Goal: Check status: Check status

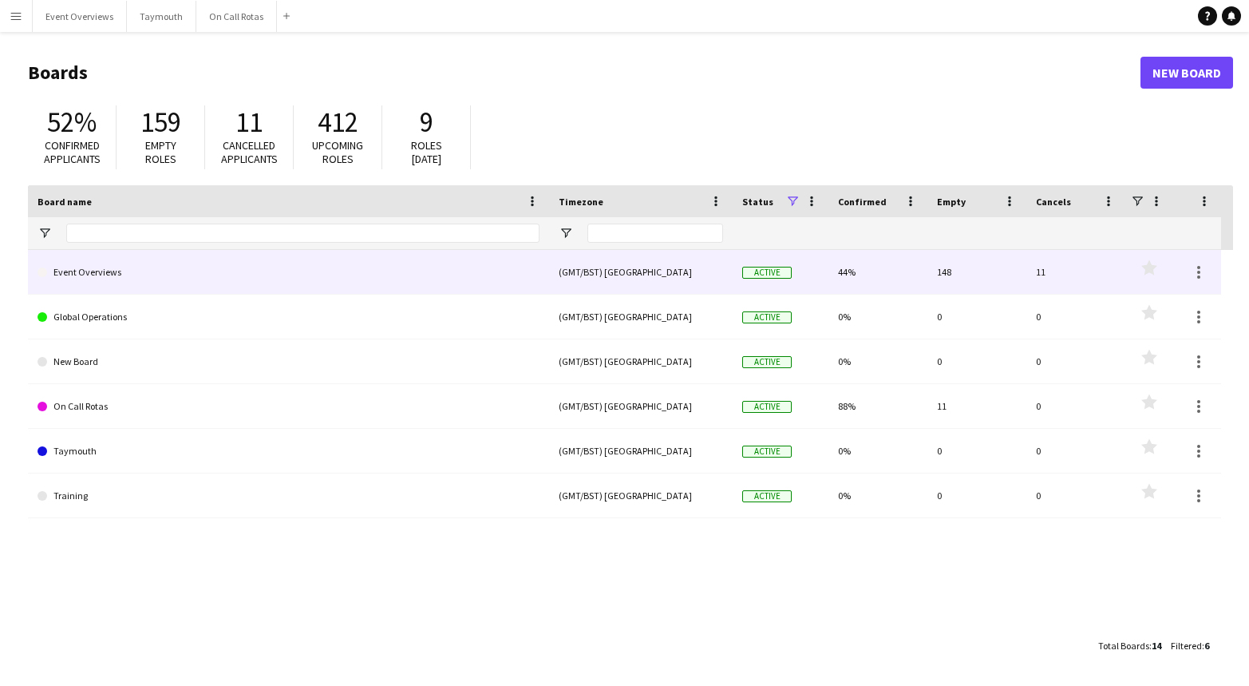
click at [135, 276] on link "Event Overviews" at bounding box center [289, 272] width 502 height 45
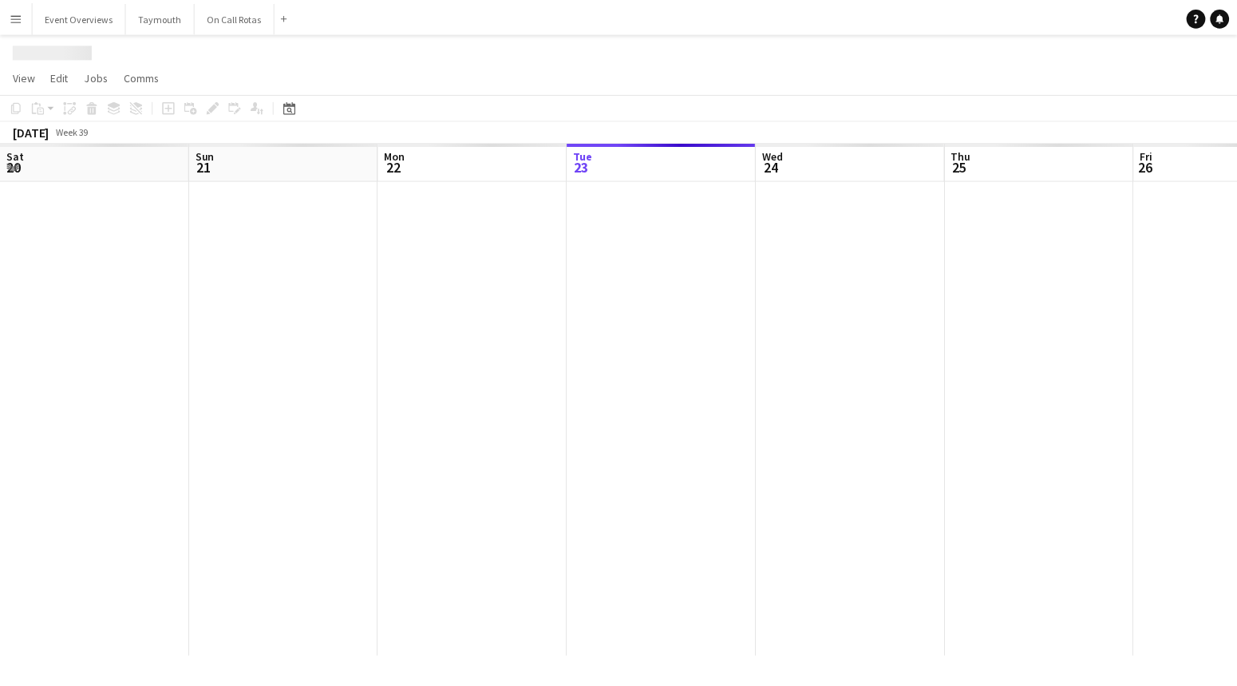
scroll to position [0, 381]
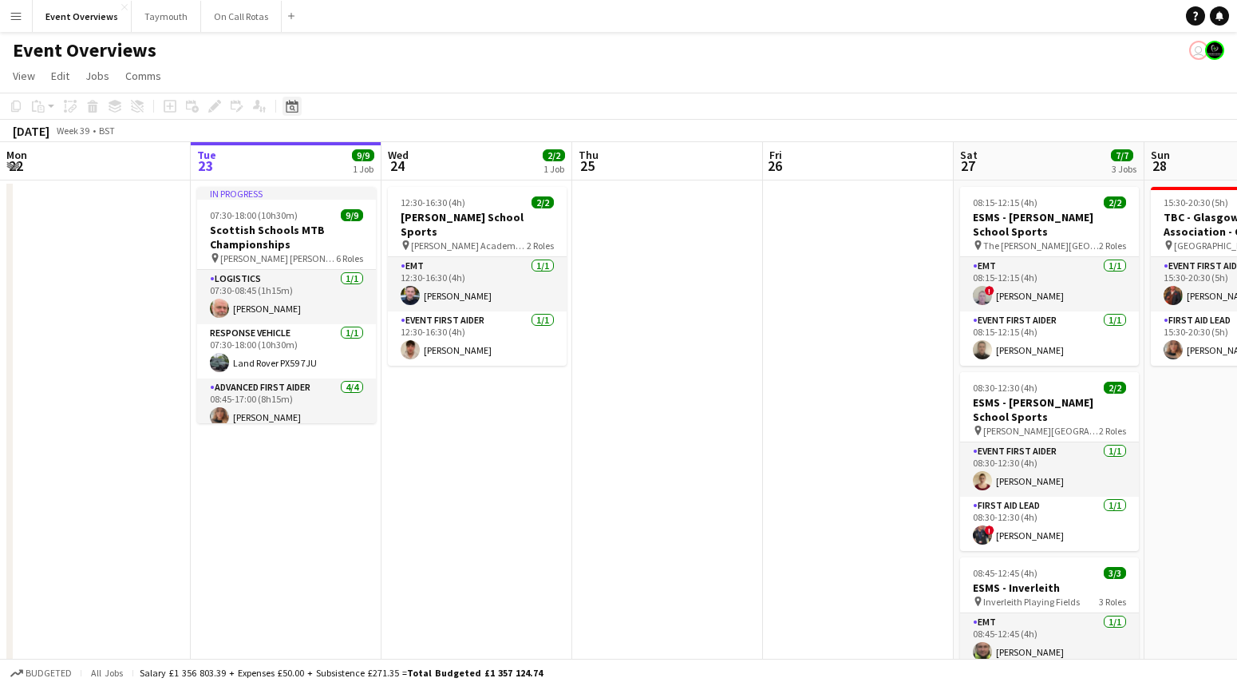
click at [285, 98] on div "Date picker" at bounding box center [292, 106] width 19 height 19
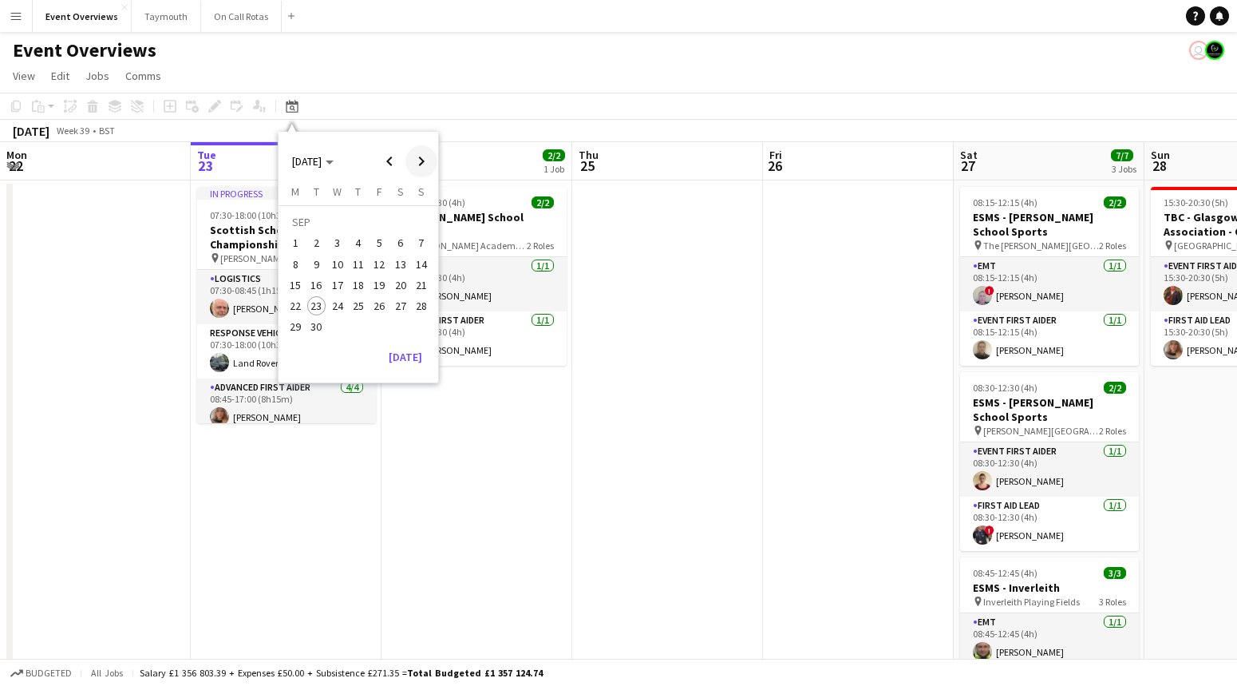
click at [413, 164] on span "Next month" at bounding box center [421, 161] width 32 height 32
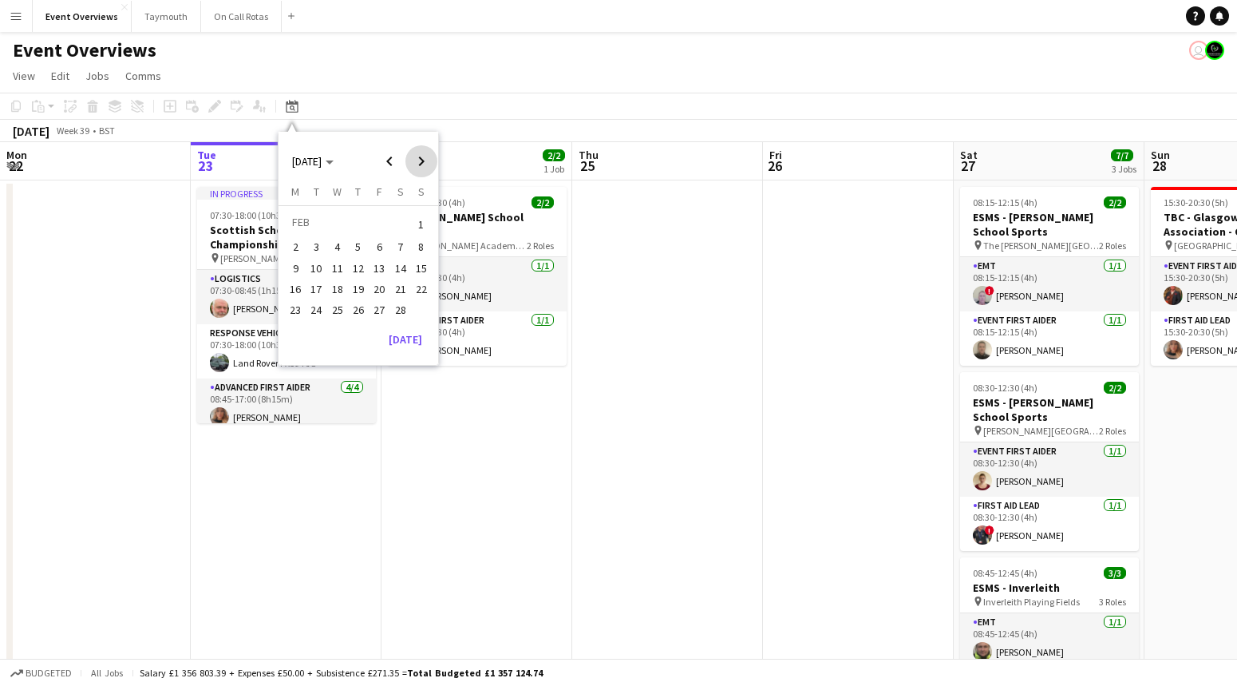
click at [413, 164] on span "Next month" at bounding box center [421, 161] width 32 height 32
click at [415, 157] on span "Next month" at bounding box center [421, 161] width 32 height 32
click at [414, 159] on span "Next month" at bounding box center [421, 161] width 32 height 32
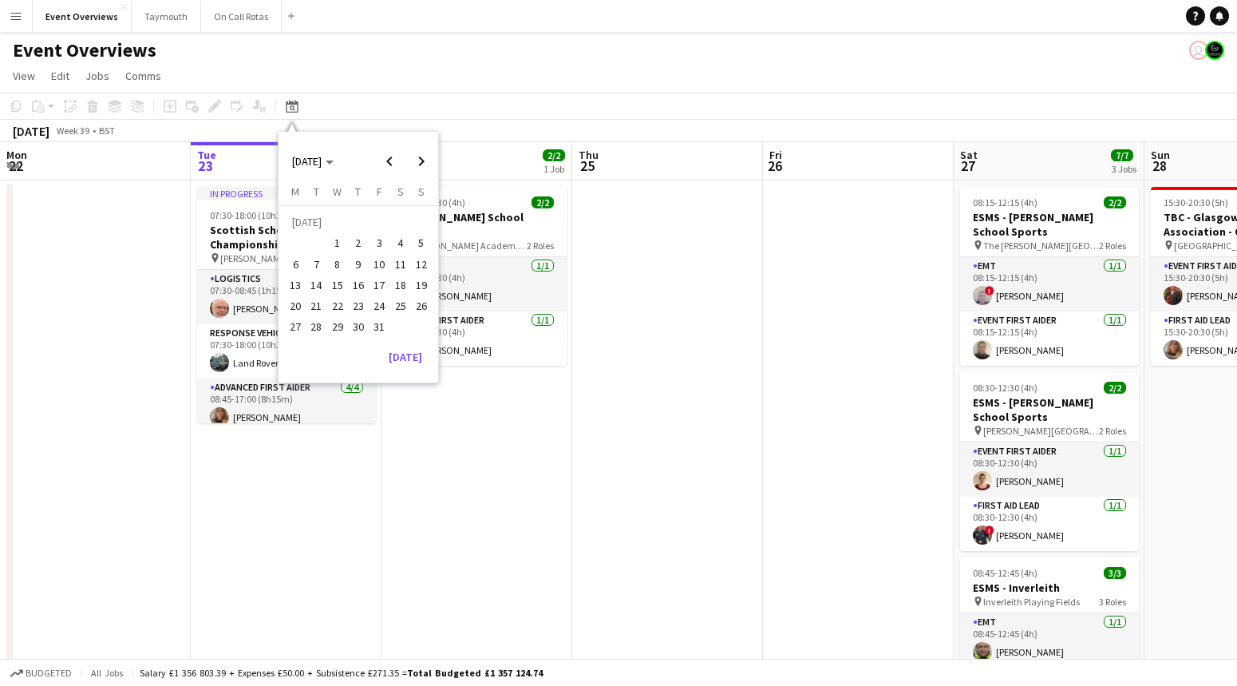
click at [334, 322] on span "29" at bounding box center [337, 327] width 19 height 19
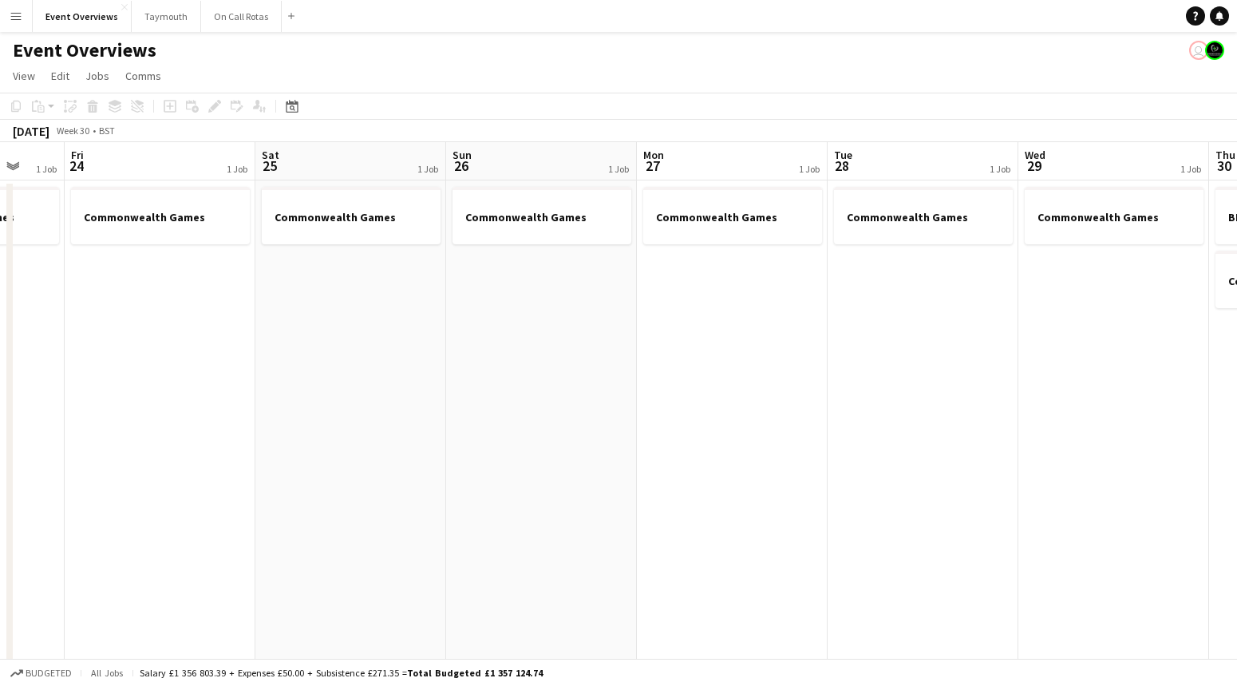
drag, startPoint x: 471, startPoint y: 373, endPoint x: 1085, endPoint y: 372, distance: 613.7
click at [1085, 372] on app-calendar-viewport "Tue 21 1 Job Wed 22 1 Job Thu 23 1 Job Fri 24 1 Job Sat 25 1 Job Sun 26 1 Job M…" at bounding box center [618, 606] width 1237 height 928
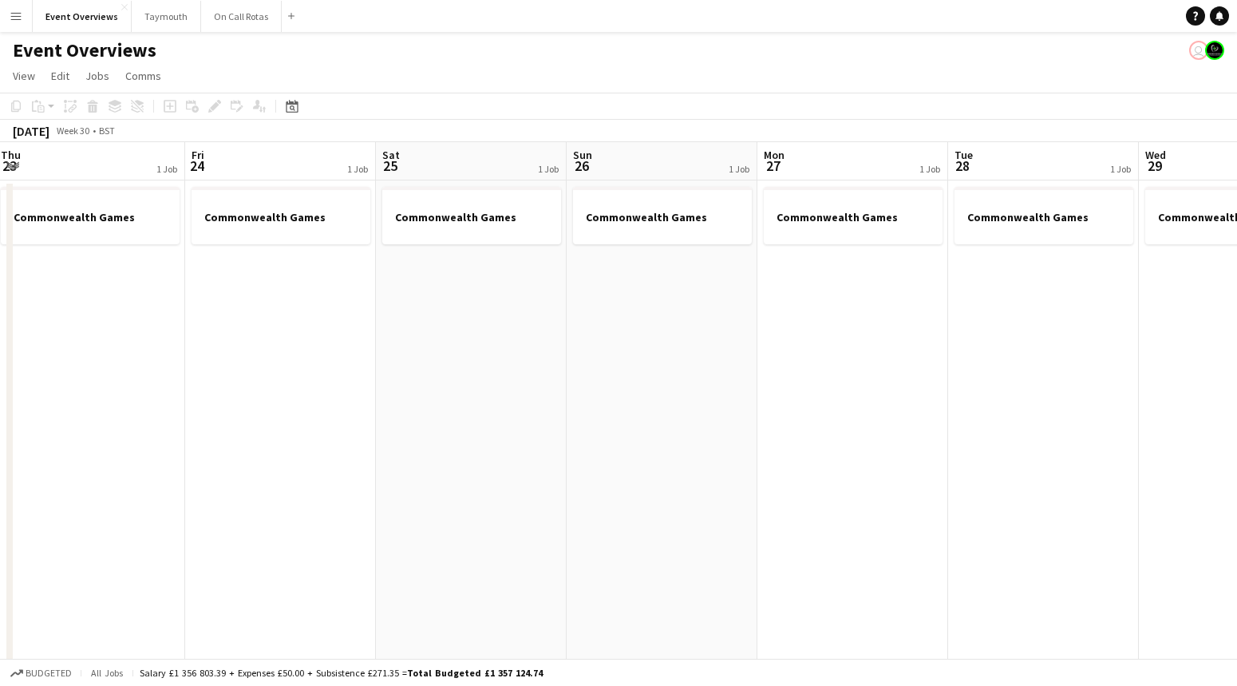
drag, startPoint x: 571, startPoint y: 423, endPoint x: 1213, endPoint y: 435, distance: 641.8
click at [1213, 435] on app-calendar-viewport "Tue 21 1 Job Wed 22 1 Job Thu 23 1 Job Fri 24 1 Job Sat 25 1 Job Sun 26 1 Job M…" at bounding box center [618, 606] width 1237 height 928
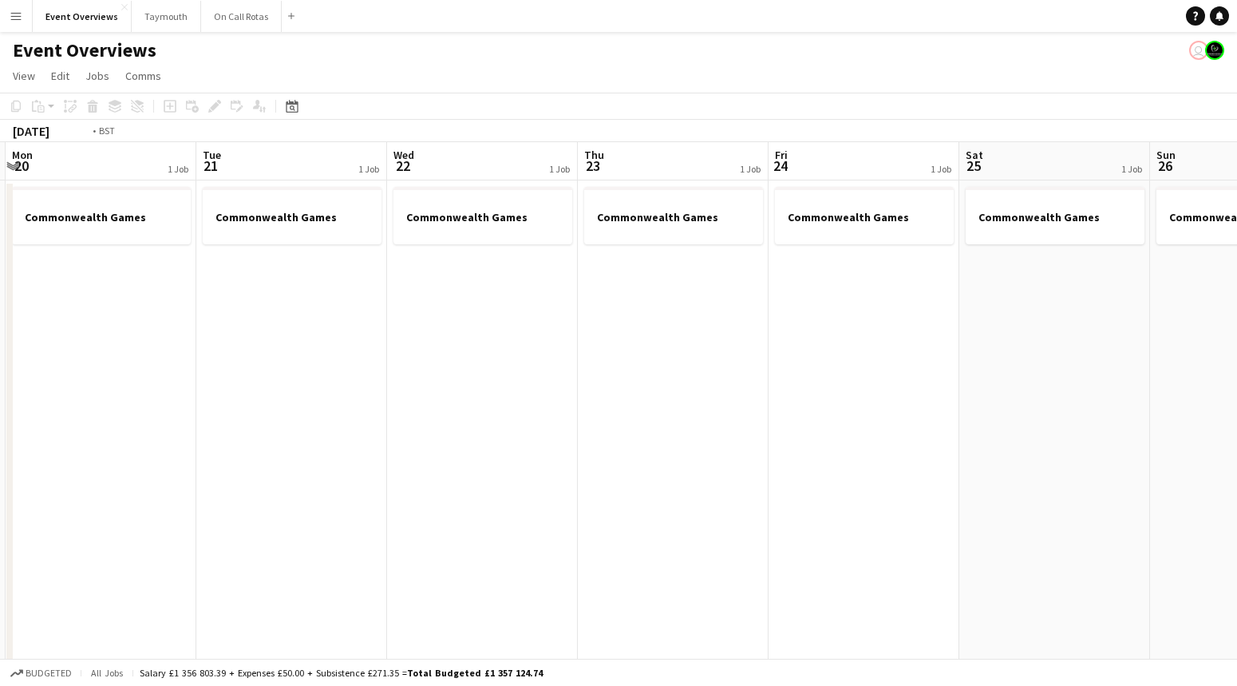
drag, startPoint x: 1086, startPoint y: 387, endPoint x: 942, endPoint y: 372, distance: 145.2
click at [1092, 387] on app-calendar-viewport "Sat 18 Sun 19 Mon 20 1 Job Tue 21 1 Job Wed 22 1 Job Thu 23 1 Job Fri 24 1 Job …" at bounding box center [618, 606] width 1237 height 928
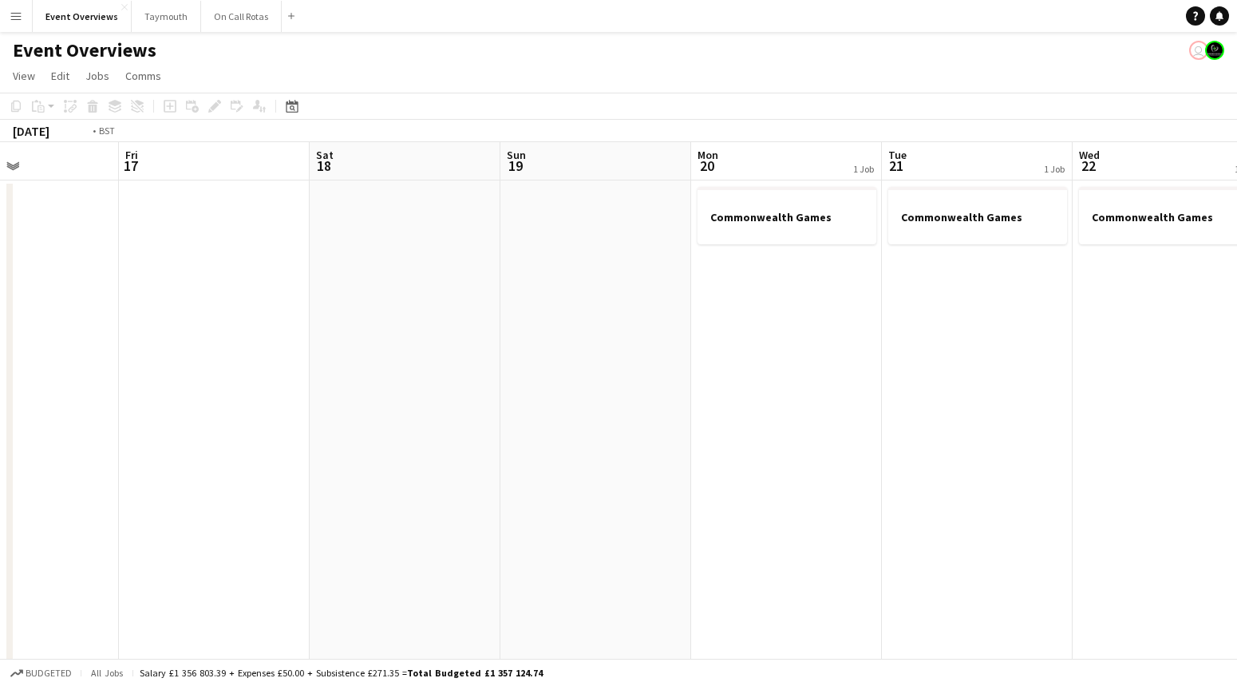
drag, startPoint x: 725, startPoint y: 371, endPoint x: 478, endPoint y: 369, distance: 247.4
click at [108, 341] on app-calendar-viewport "Tue 14 Wed 15 Thu 16 Fri 17 Sat 18 Sun 19 Mon 20 1 Job Tue 21 1 Job Wed 22 1 Jo…" at bounding box center [618, 606] width 1237 height 928
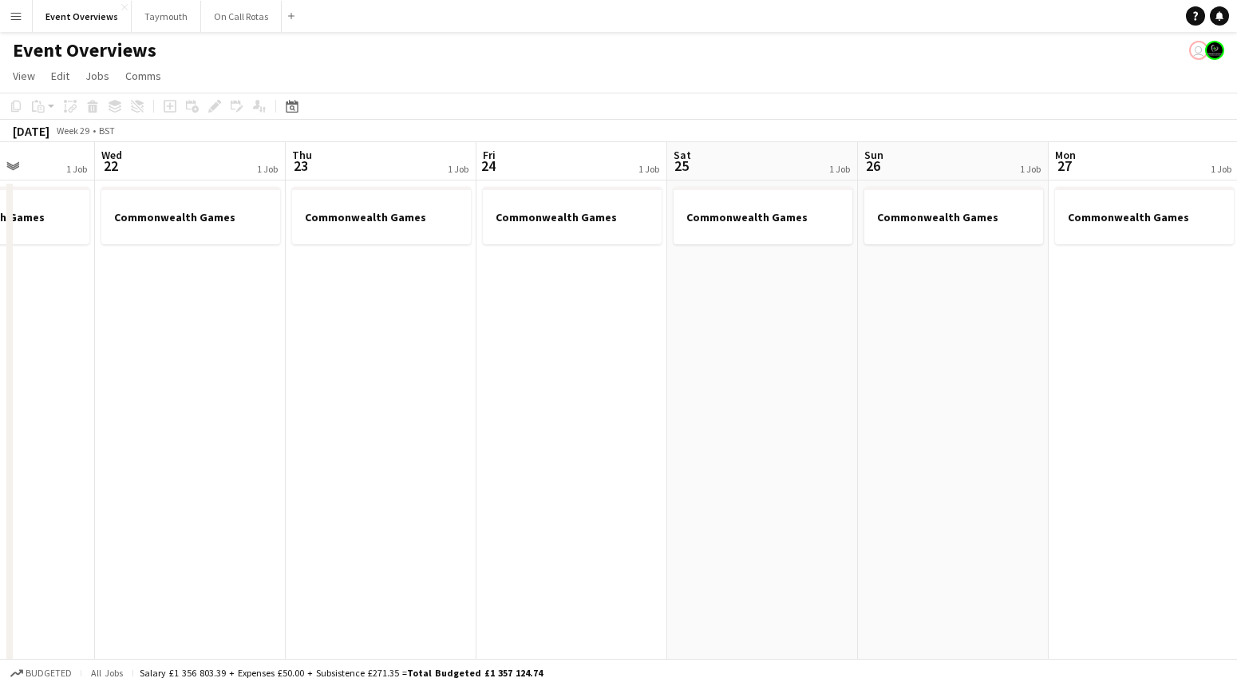
drag, startPoint x: 191, startPoint y: 372, endPoint x: 247, endPoint y: 374, distance: 56.7
click at [184, 372] on app-calendar-viewport "Sat 18 Sun 19 Mon 20 1 Job Tue 21 1 Job Wed 22 1 Job Thu 23 1 Job Fri 24 1 Job …" at bounding box center [618, 606] width 1237 height 928
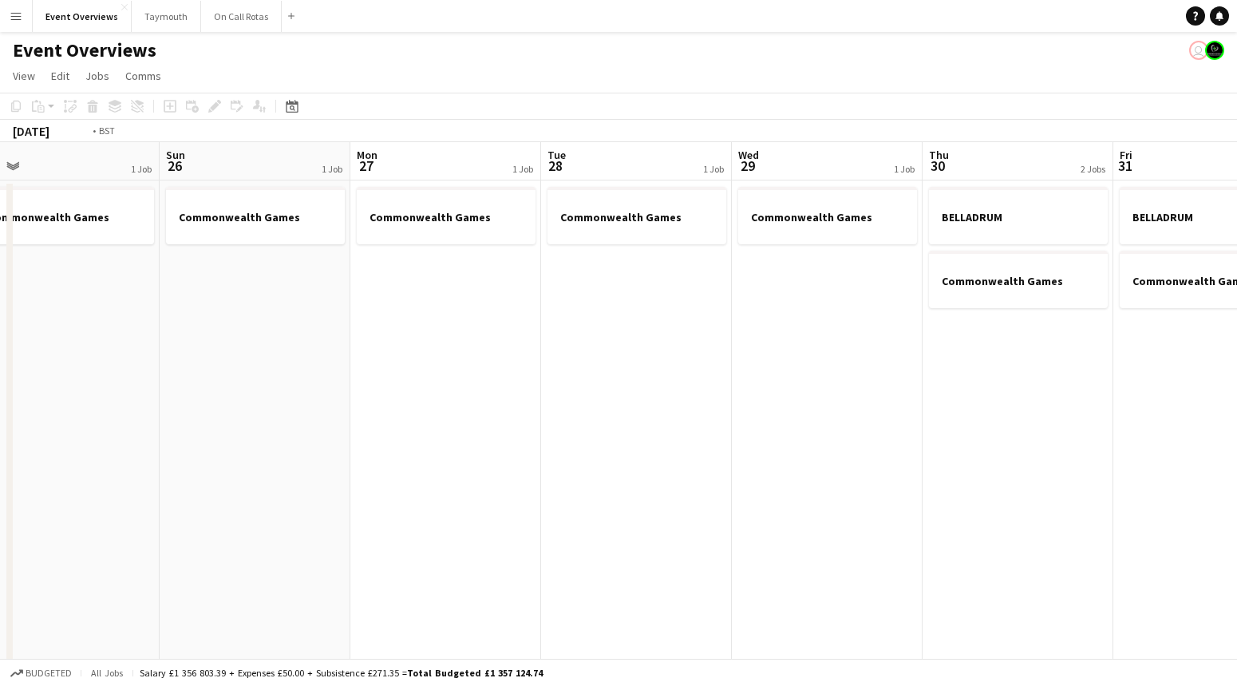
click at [441, 393] on app-calendar-viewport "Wed 22 1 Job Thu 23 1 Job Fri 24 1 Job Sat 25 1 Job Sun 26 1 Job Mon 27 1 Job T…" at bounding box center [618, 606] width 1237 height 928
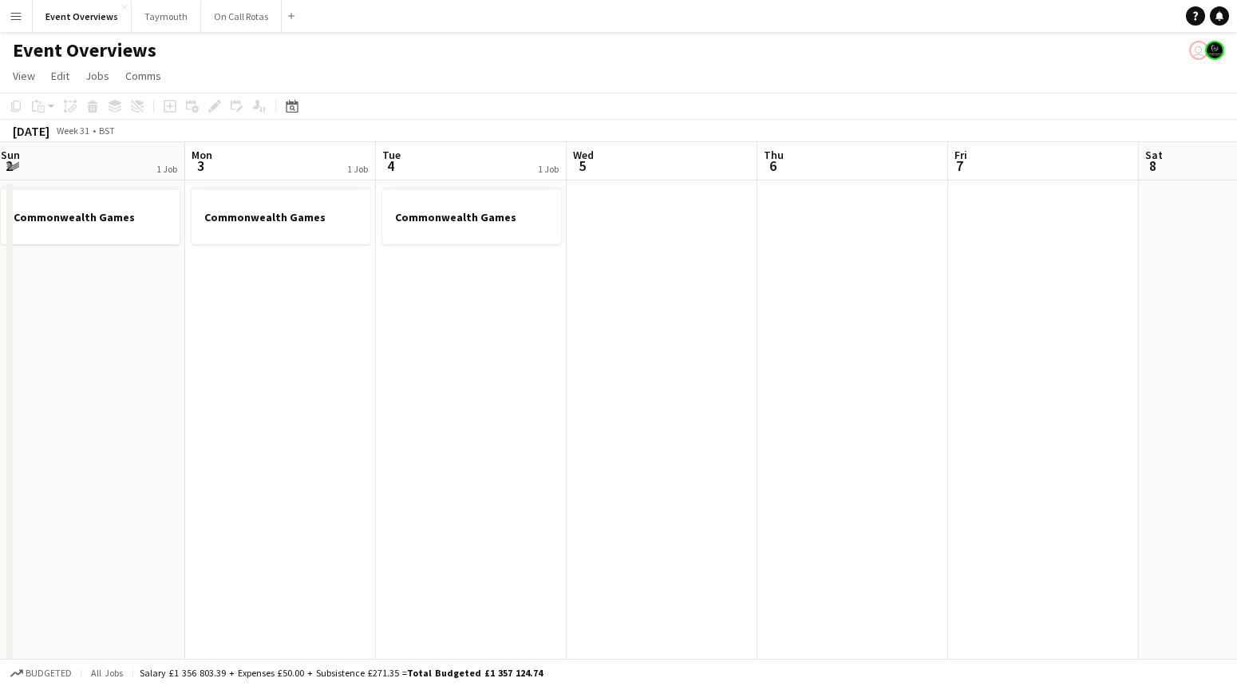
drag, startPoint x: 965, startPoint y: 391, endPoint x: 298, endPoint y: 394, distance: 667.2
click at [278, 394] on app-calendar-viewport "Fri 31 2 Jobs Sat 1 2 Jobs Sun 2 1 Job Mon 3 1 Job Tue 4 1 Job Wed 5 Thu 6 Fri …" at bounding box center [618, 606] width 1237 height 928
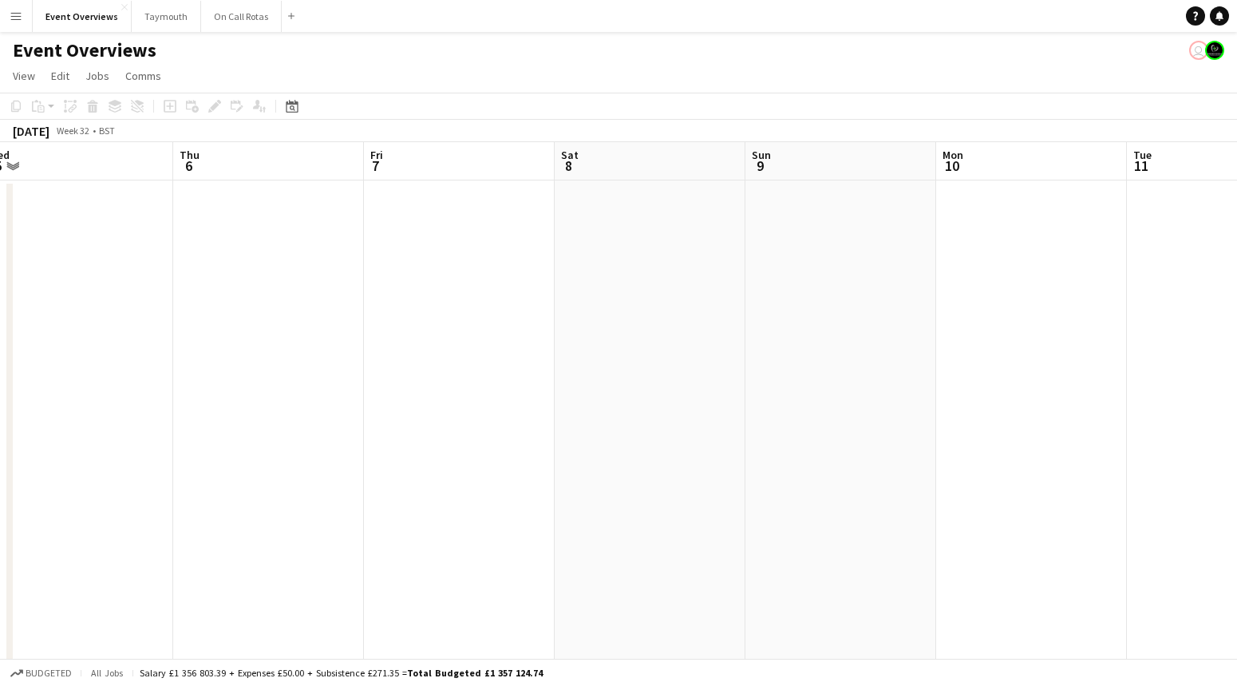
drag, startPoint x: 991, startPoint y: 403, endPoint x: 434, endPoint y: 401, distance: 557.1
click at [420, 405] on app-calendar-viewport "Sun 2 1 Job Mon 3 1 Job Tue 4 1 Job Wed 5 Thu 6 Fri 7 Sat 8 Sun 9 Mon 10 Tue 11…" at bounding box center [618, 606] width 1237 height 928
drag, startPoint x: 1279, startPoint y: 404, endPoint x: 1134, endPoint y: 393, distance: 144.8
click at [1237, 405] on html "Menu Boards Boards Boards All jobs Status Workforce Workforce My Workforce Recr…" at bounding box center [618, 548] width 1237 height 1097
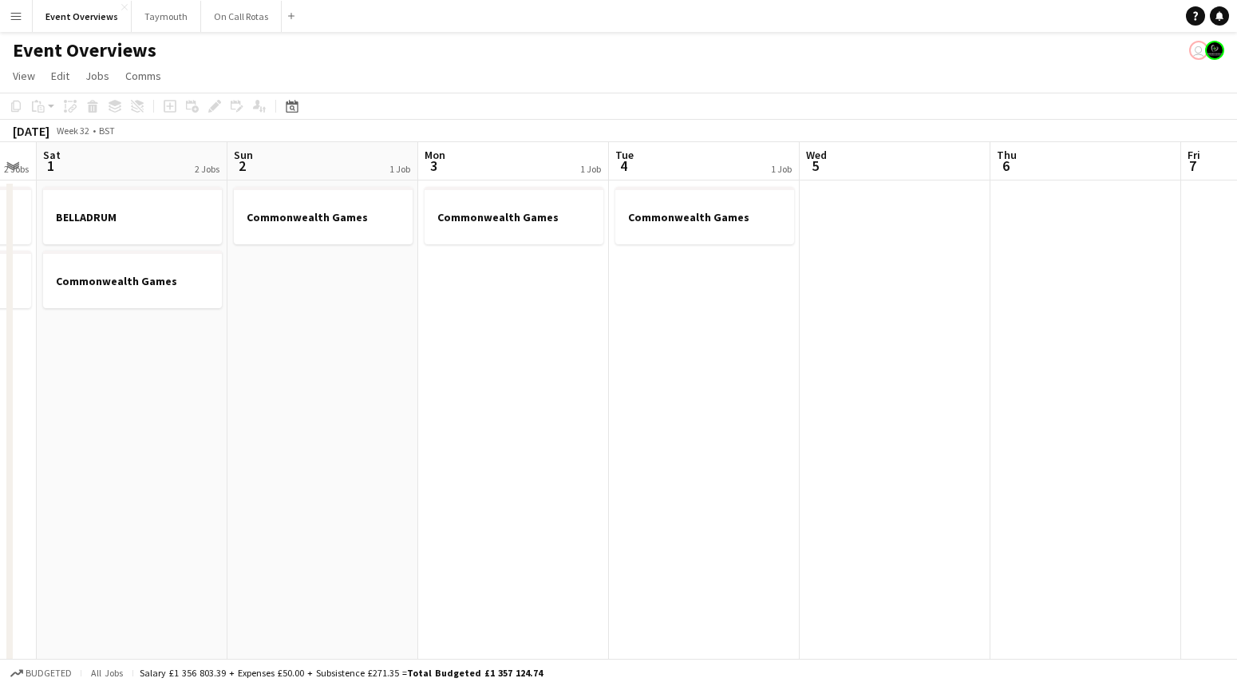
drag, startPoint x: 1125, startPoint y: 353, endPoint x: 1160, endPoint y: 354, distance: 35.9
click at [1159, 354] on app-calendar-viewport "Thu 30 2 Jobs Fri 31 2 Jobs Sat 1 2 Jobs Sun 2 1 Job Mon 3 1 Job Tue 4 1 Job We…" at bounding box center [618, 606] width 1237 height 928
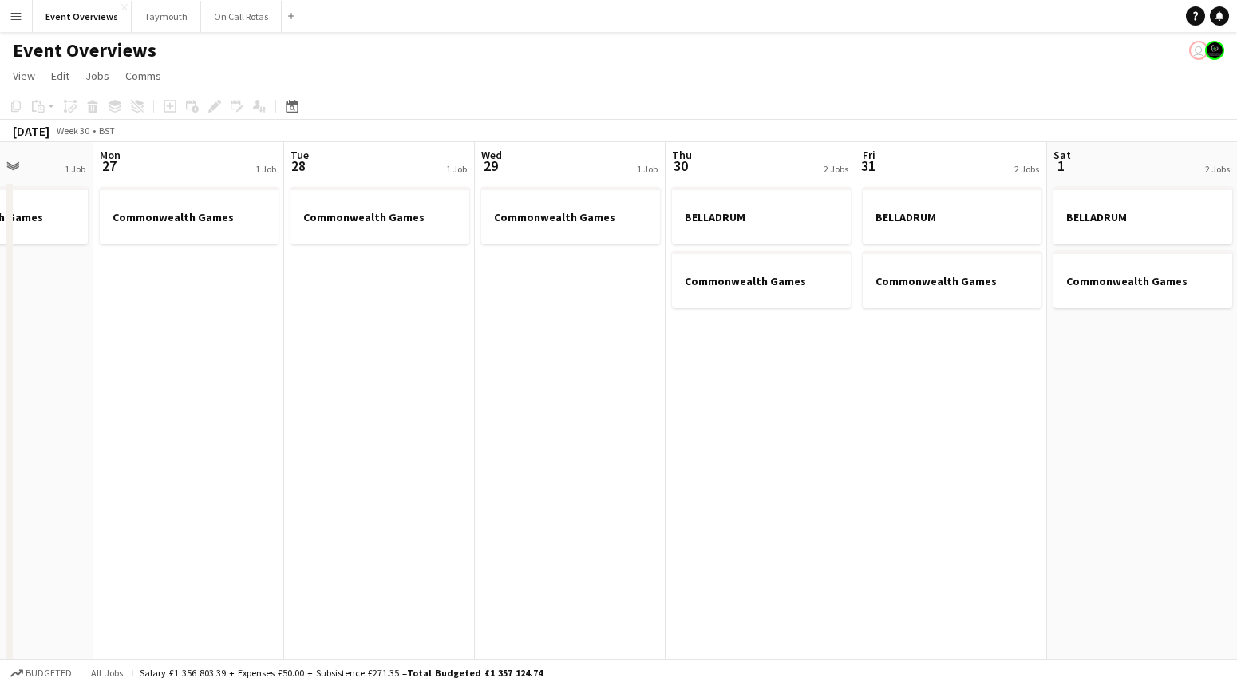
drag, startPoint x: 889, startPoint y: 353, endPoint x: 922, endPoint y: 357, distance: 33.0
click at [919, 356] on app-calendar-viewport "Fri 24 1 Job Sat 25 1 Job Sun 26 1 Job Mon 27 1 Job Tue 28 1 Job Wed 29 1 Job T…" at bounding box center [618, 606] width 1237 height 928
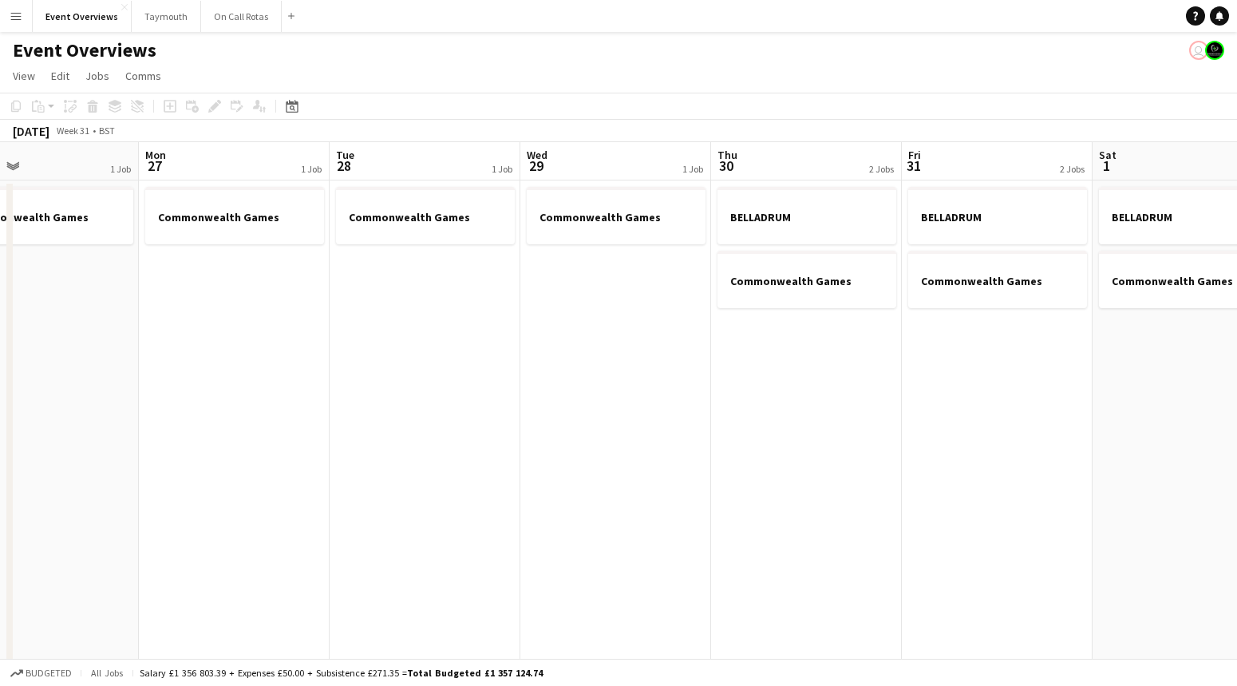
drag, startPoint x: 449, startPoint y: 378, endPoint x: 824, endPoint y: 398, distance: 375.6
click at [825, 398] on app-calendar-viewport "Fri 24 1 Job Sat 25 1 Job Sun 26 1 Job Mon 27 1 Job Tue 28 1 Job Wed 29 1 Job T…" at bounding box center [618, 606] width 1237 height 928
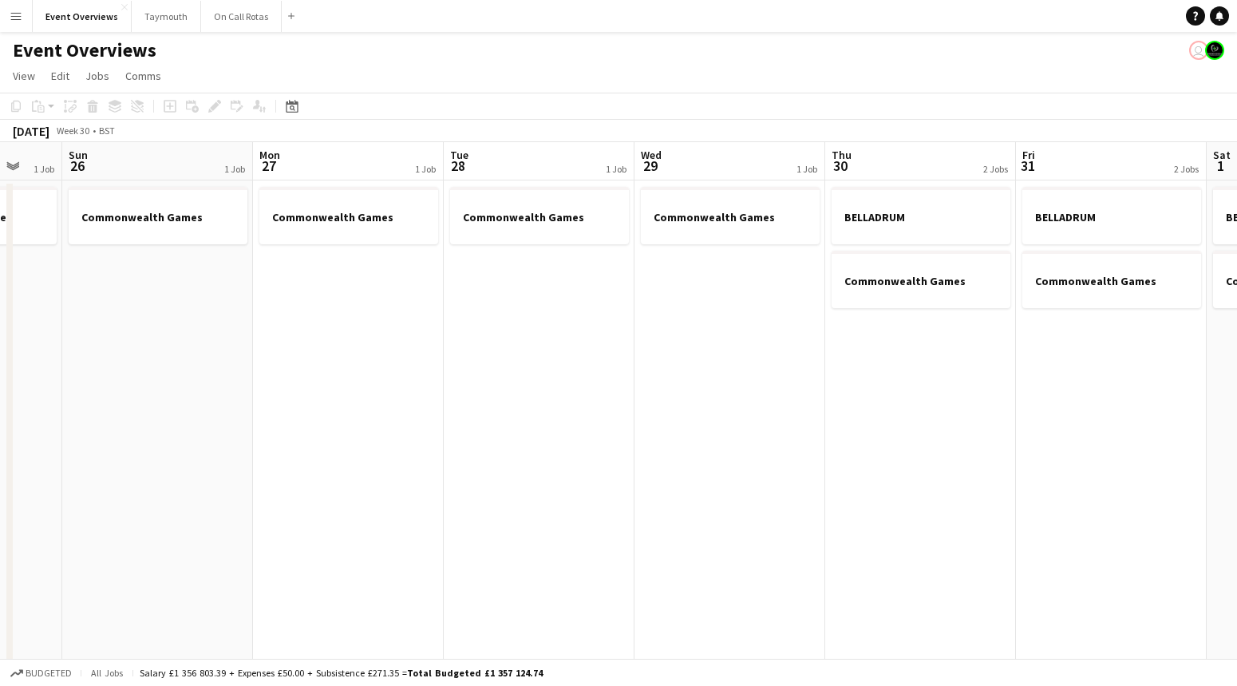
drag, startPoint x: 638, startPoint y: 591, endPoint x: 577, endPoint y: 582, distance: 62.2
click at [565, 590] on app-calendar-viewport "Wed 22 1 Job Thu 23 1 Job Fri 24 1 Job Sat 25 1 Job Sun 26 1 Job Mon 27 1 Job T…" at bounding box center [618, 606] width 1237 height 928
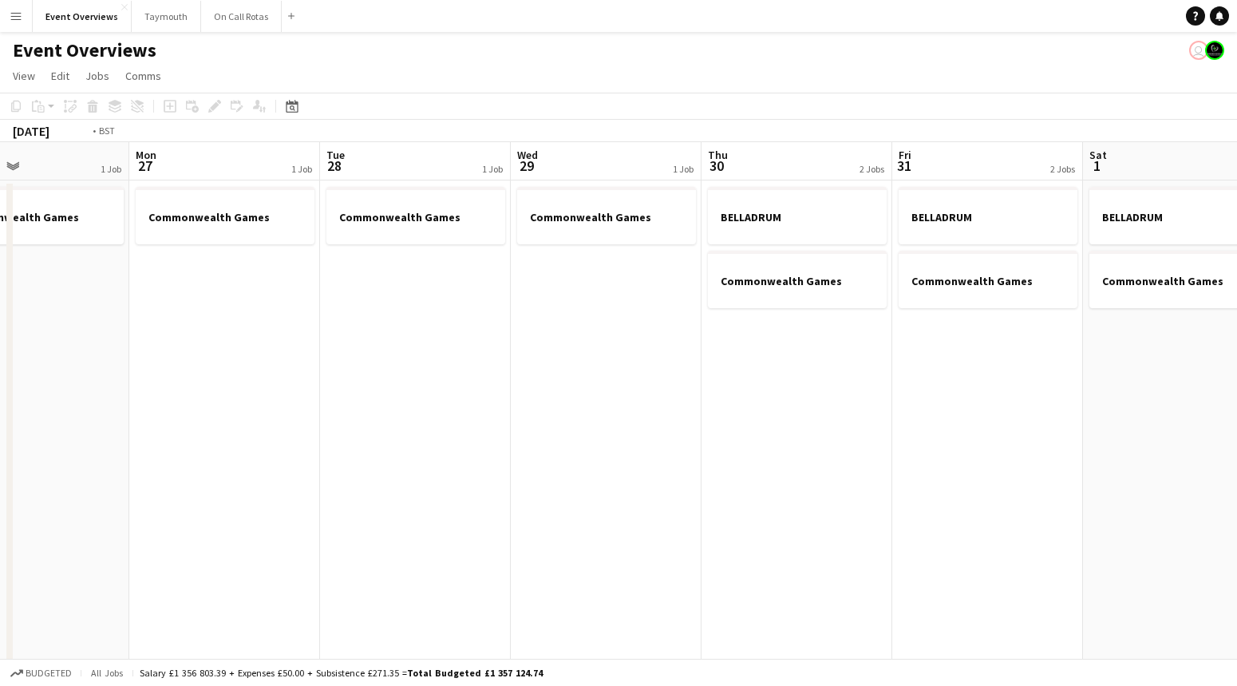
drag, startPoint x: 996, startPoint y: 439, endPoint x: 488, endPoint y: 490, distance: 510.1
click at [484, 493] on app-calendar-viewport "Fri 24 1 Job Sat 25 1 Job Sun 26 1 Job Mon 27 1 Job Tue 28 1 Job Wed 29 1 Job T…" at bounding box center [618, 606] width 1237 height 928
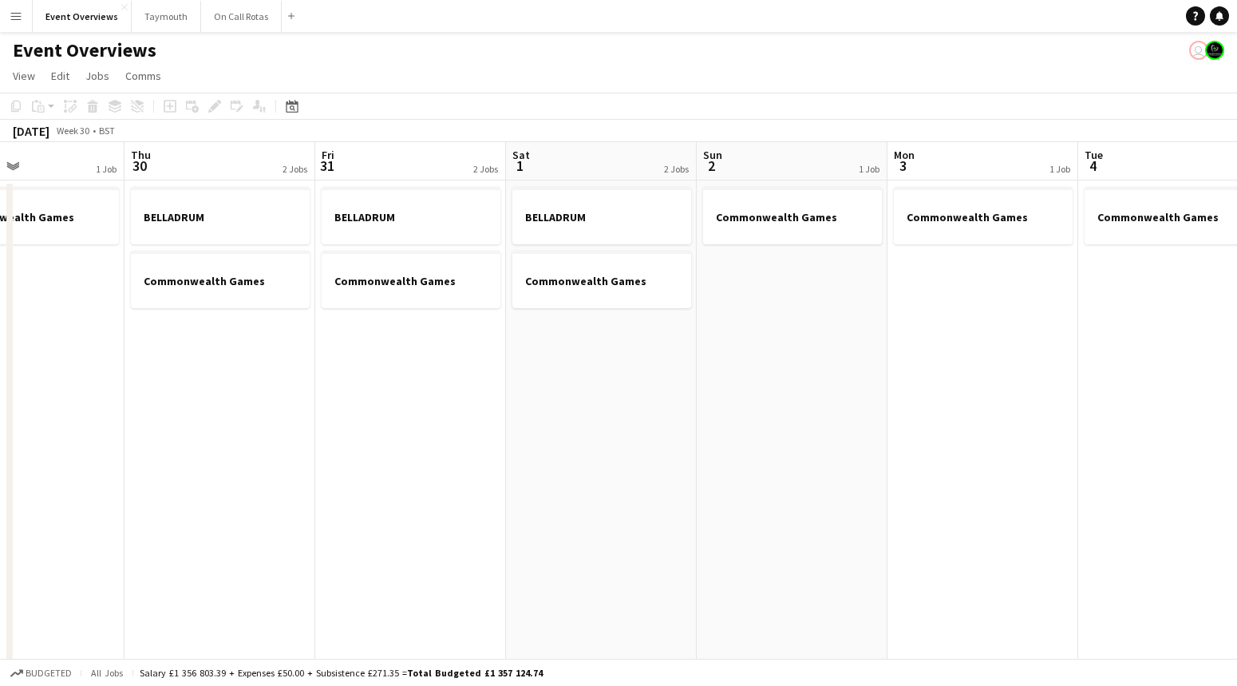
drag, startPoint x: 897, startPoint y: 492, endPoint x: 462, endPoint y: 516, distance: 435.7
click at [434, 523] on app-calendar-viewport "Sun 26 1 Job Mon 27 1 Job Tue 28 1 Job Wed 29 1 Job Thu 30 2 Jobs Fri 31 2 Jobs…" at bounding box center [618, 606] width 1237 height 928
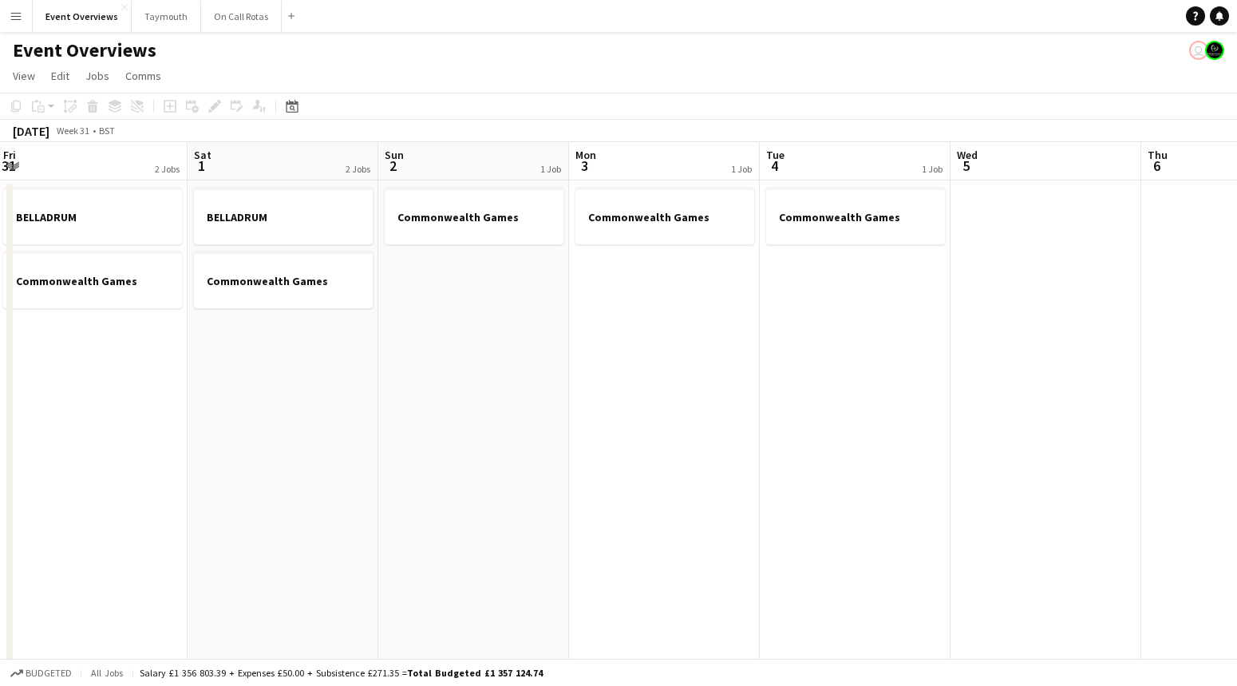
drag, startPoint x: 816, startPoint y: 483, endPoint x: 1144, endPoint y: 409, distance: 336.1
click at [1188, 410] on app-calendar-viewport "Wed 29 1 Job Thu 30 2 Jobs Fri 31 2 Jobs Sat 1 2 Jobs Sun 2 1 Job Mon 3 1 Job T…" at bounding box center [618, 606] width 1237 height 928
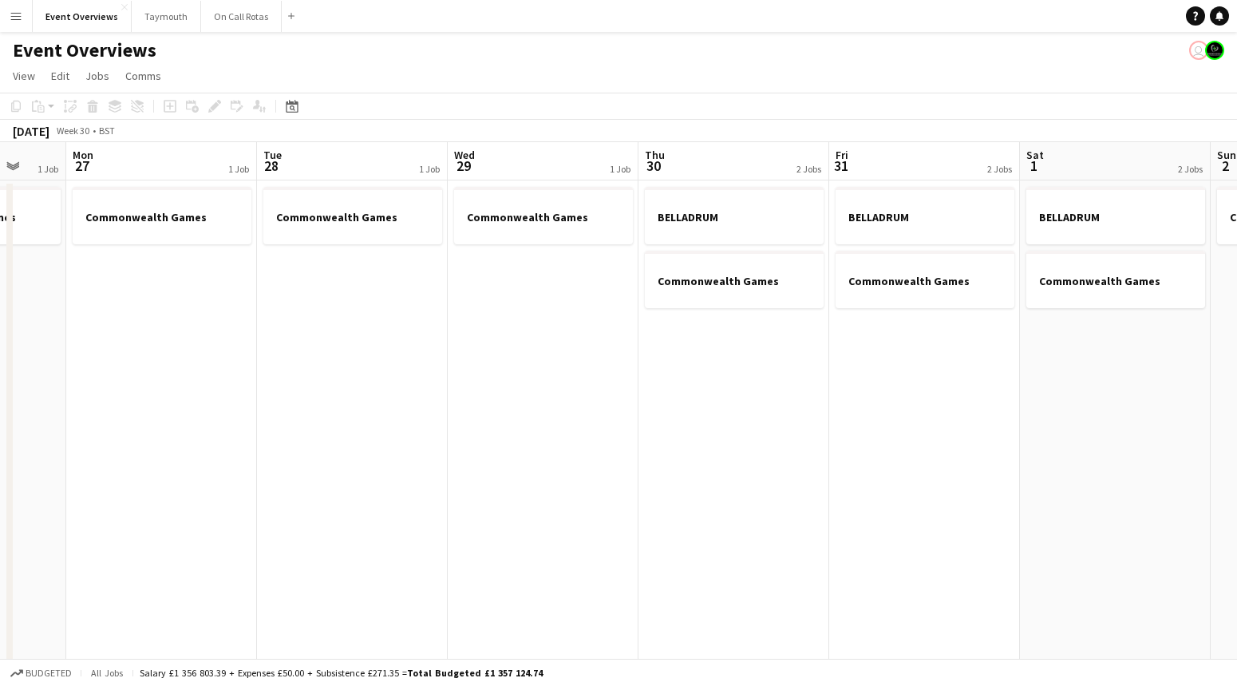
drag, startPoint x: 807, startPoint y: 409, endPoint x: 1227, endPoint y: 397, distance: 420.8
click at [1227, 397] on app-calendar-viewport "Fri 24 1 Job Sat 25 1 Job Sun 26 1 Job Mon 27 1 Job Tue 28 1 Job Wed 29 1 Job T…" at bounding box center [618, 606] width 1237 height 928
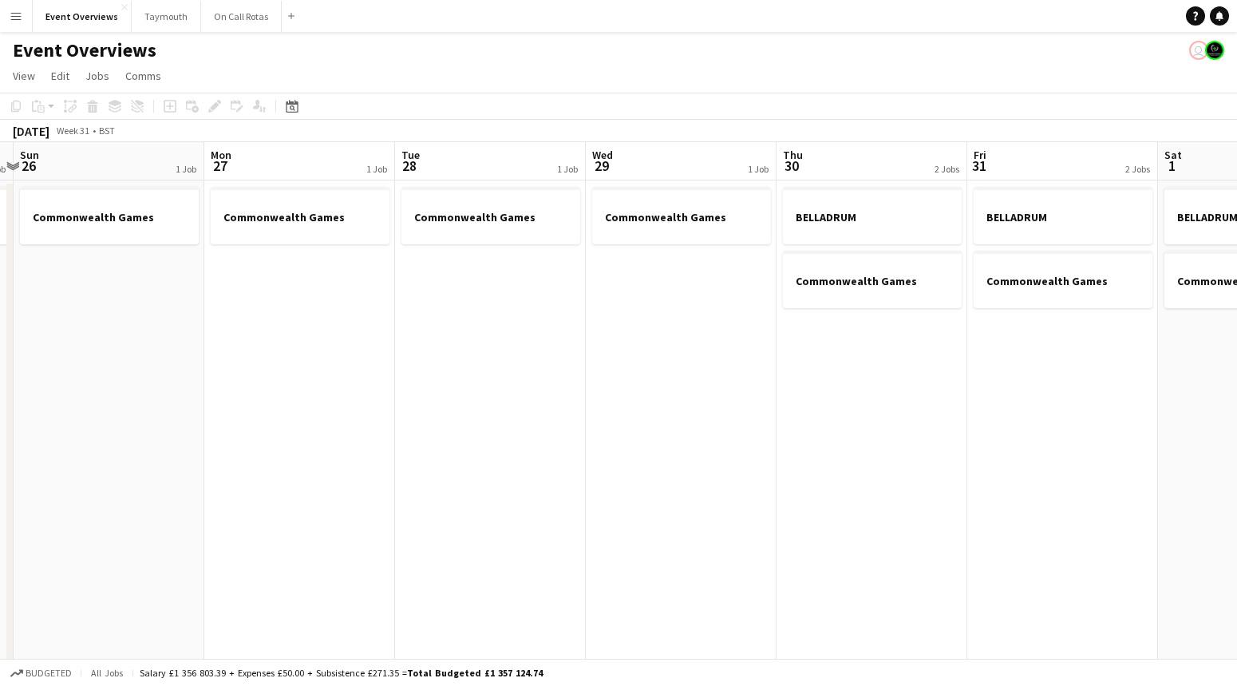
drag, startPoint x: 759, startPoint y: 425, endPoint x: 939, endPoint y: 407, distance: 180.5
click at [978, 409] on app-calendar-viewport "Fri 24 1 Job Sat 25 1 Job Sun 26 1 Job Mon 27 1 Job Tue 28 1 Job Wed 29 1 Job T…" at bounding box center [618, 606] width 1237 height 928
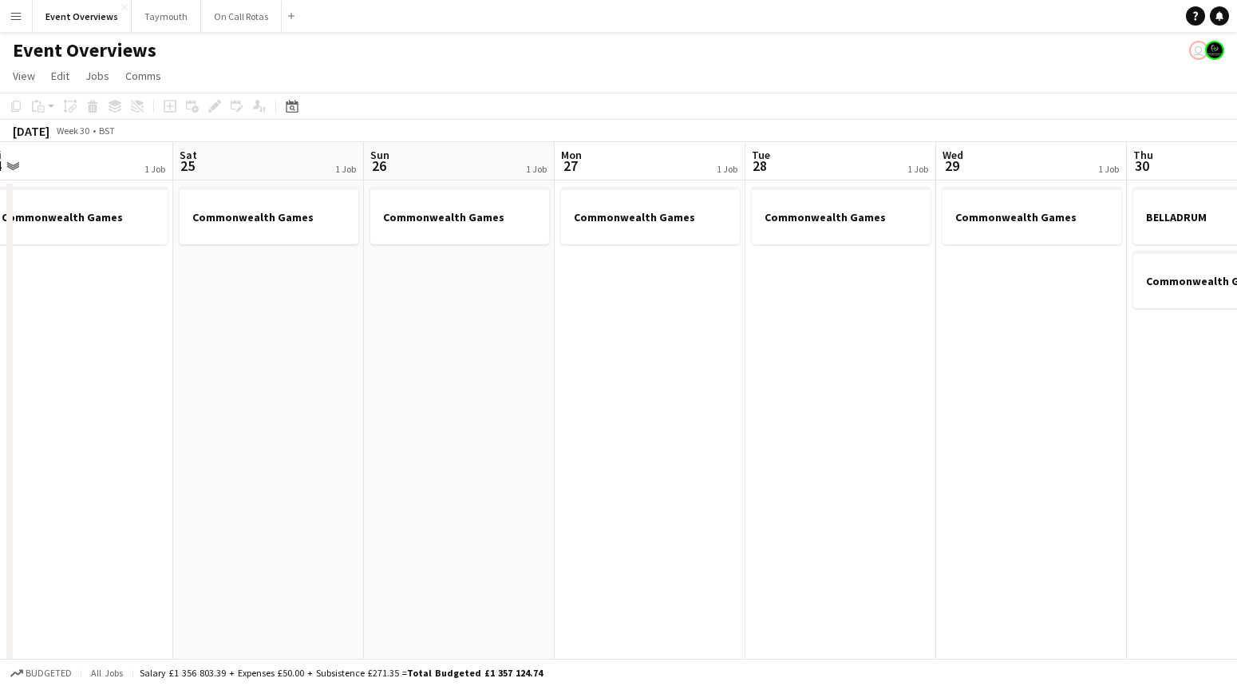
scroll to position [0, 397]
click at [1003, 396] on app-calendar-viewport "Wed 22 1 Job Thu 23 1 Job Fri 24 1 Job Sat 25 1 Job Sun 26 1 Job Mon 27 1 Job T…" at bounding box center [618, 606] width 1237 height 928
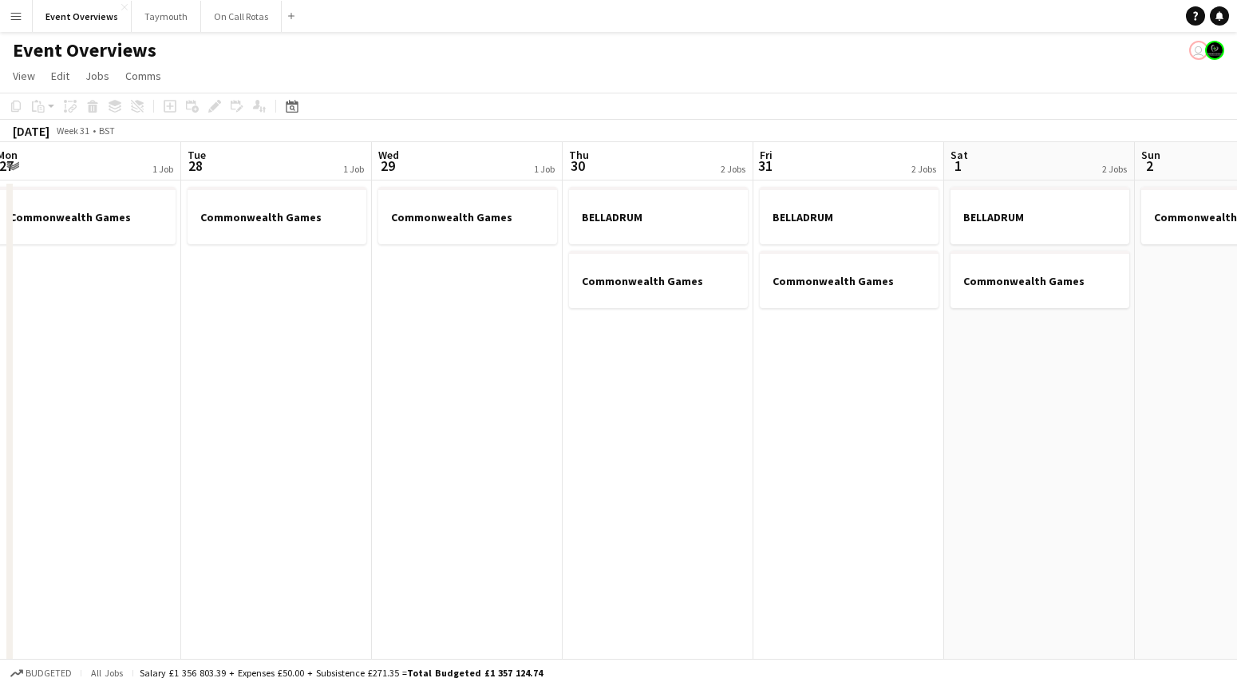
scroll to position [0, 583]
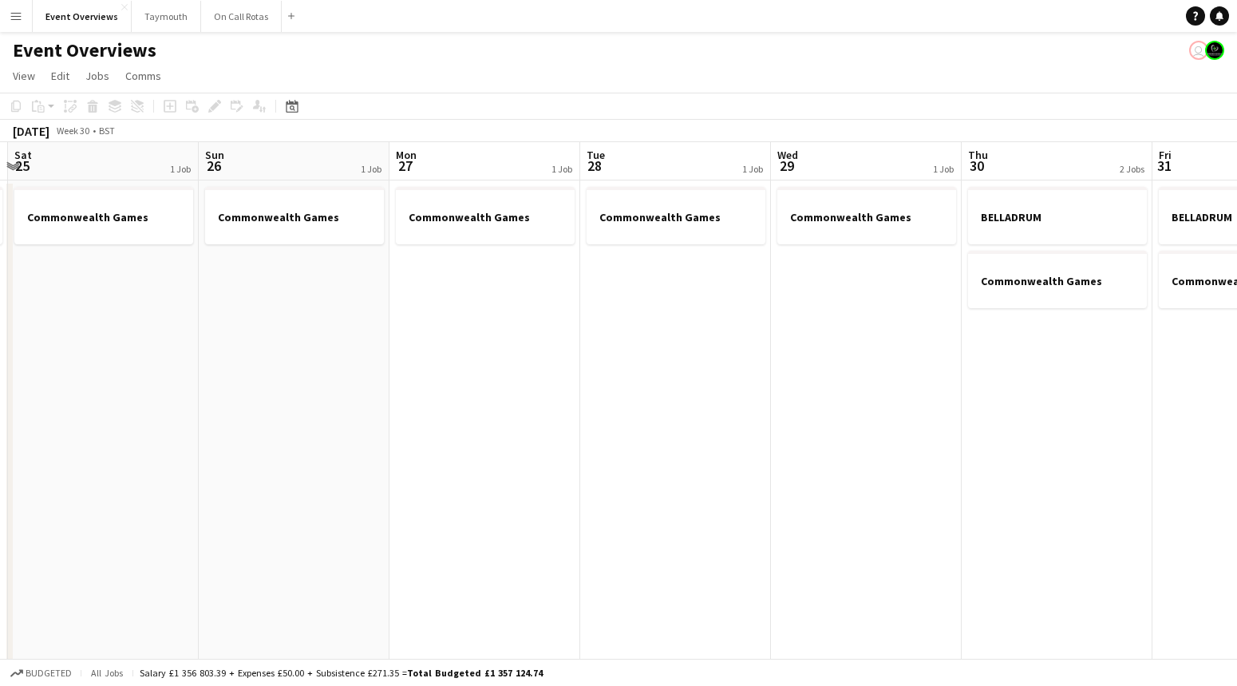
drag, startPoint x: 1014, startPoint y: 428, endPoint x: 431, endPoint y: 511, distance: 589.3
click at [846, 516] on app-calendar-viewport "Thu 23 1 Job Fri 24 1 Job Sat 25 1 Job Sun 26 1 Job Mon 27 1 Job Tue 28 1 Job W…" at bounding box center [618, 606] width 1237 height 928
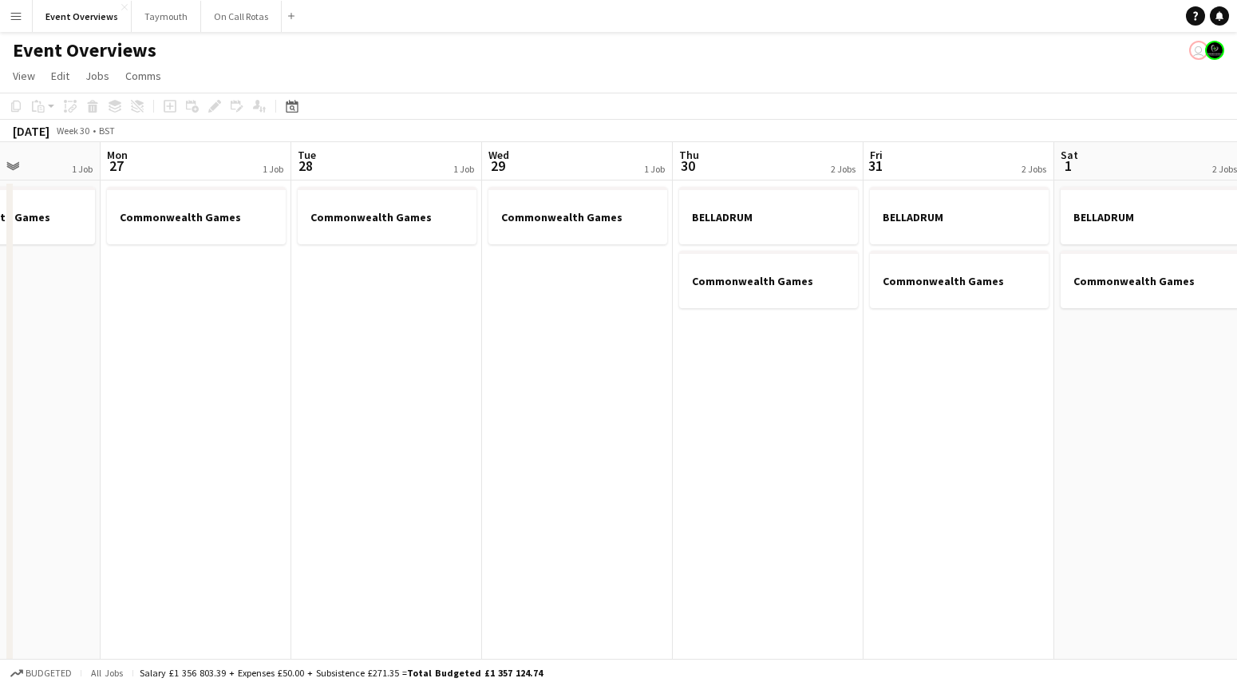
scroll to position [0, 381]
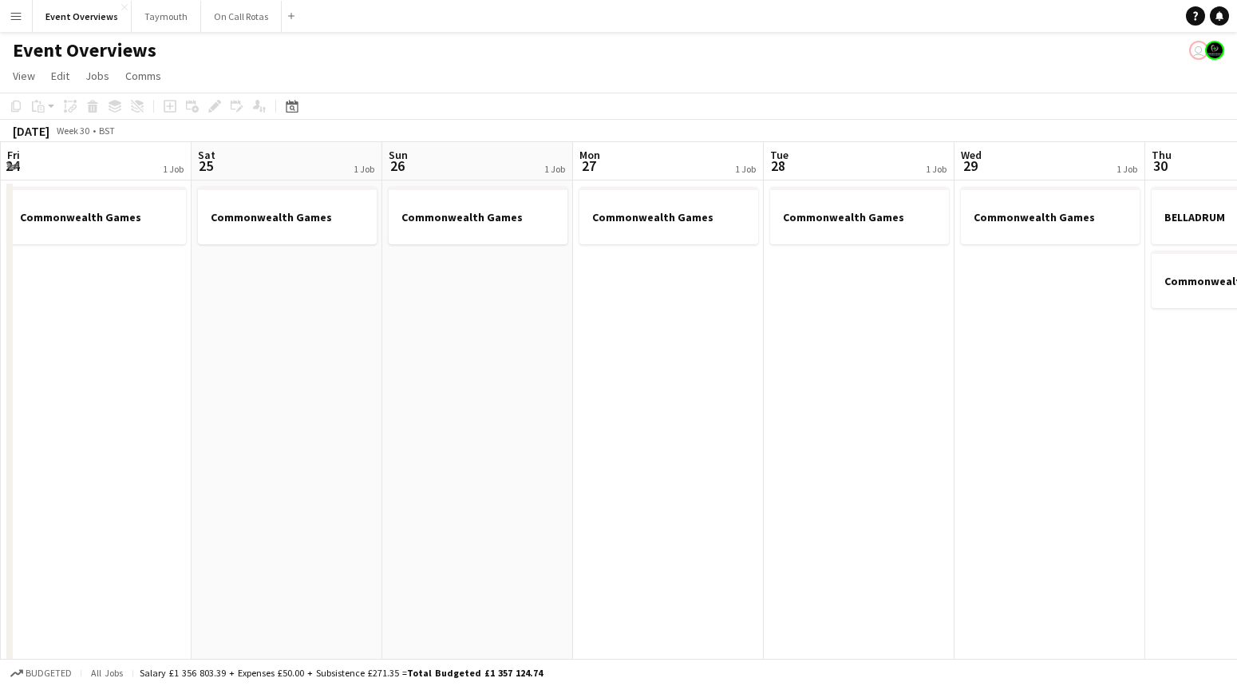
drag, startPoint x: 662, startPoint y: 495, endPoint x: 629, endPoint y: 377, distance: 121.8
click at [629, 377] on app-calendar-viewport "Wed 22 1 Job Thu 23 1 Job Fri 24 1 Job Sat 25 1 Job Sun 26 1 Job Mon 27 1 Job T…" at bounding box center [618, 606] width 1237 height 928
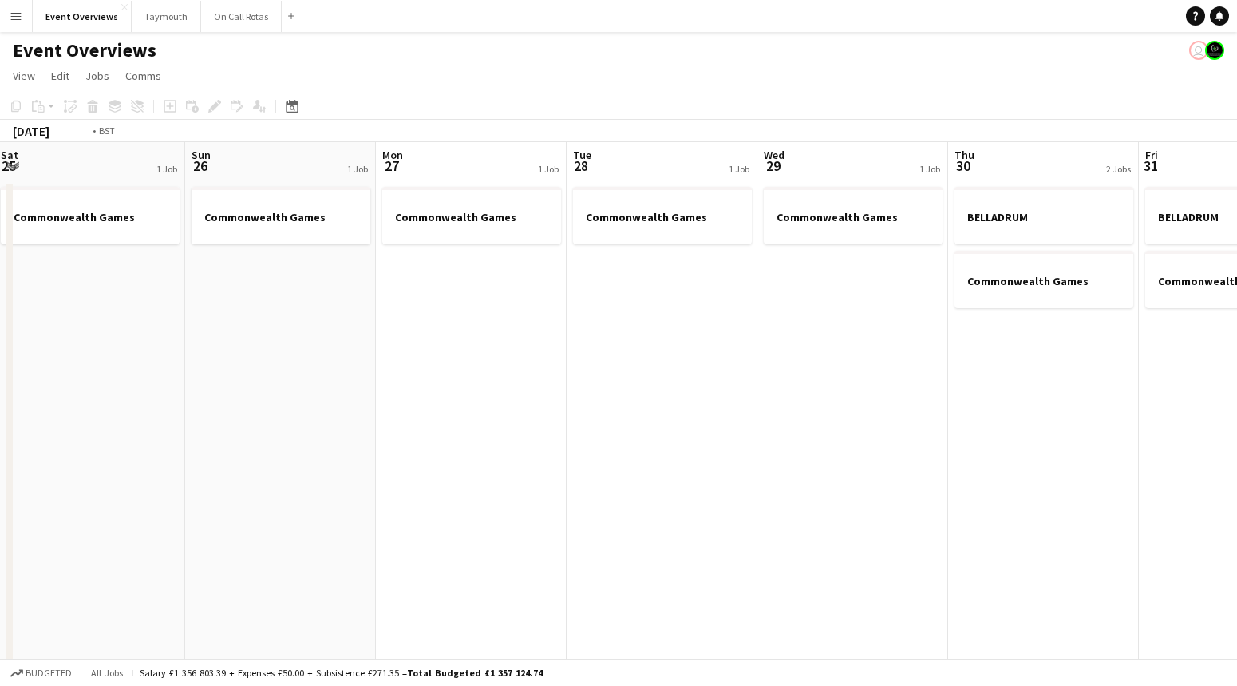
drag, startPoint x: 1025, startPoint y: 328, endPoint x: 482, endPoint y: 306, distance: 543.1
click at [431, 319] on app-calendar-viewport "Wed 22 1 Job Thu 23 1 Job Fri 24 1 Job Sat 25 1 Job Sun 26 1 Job Mon 27 1 Job T…" at bounding box center [618, 606] width 1237 height 928
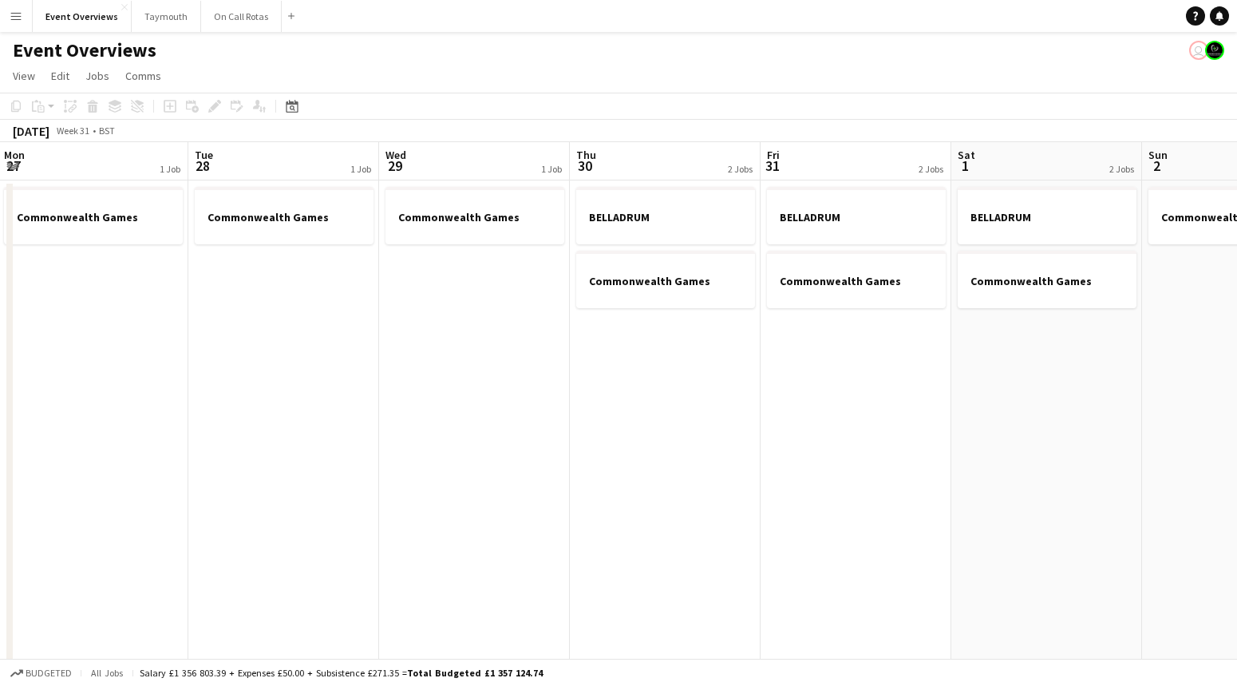
drag, startPoint x: 849, startPoint y: 302, endPoint x: 464, endPoint y: 329, distance: 385.6
click at [393, 334] on app-calendar-viewport "Fri 24 1 Job Sat 25 1 Job Sun 26 1 Job Mon 27 1 Job Tue 28 1 Job Wed 29 1 Job T…" at bounding box center [618, 606] width 1237 height 928
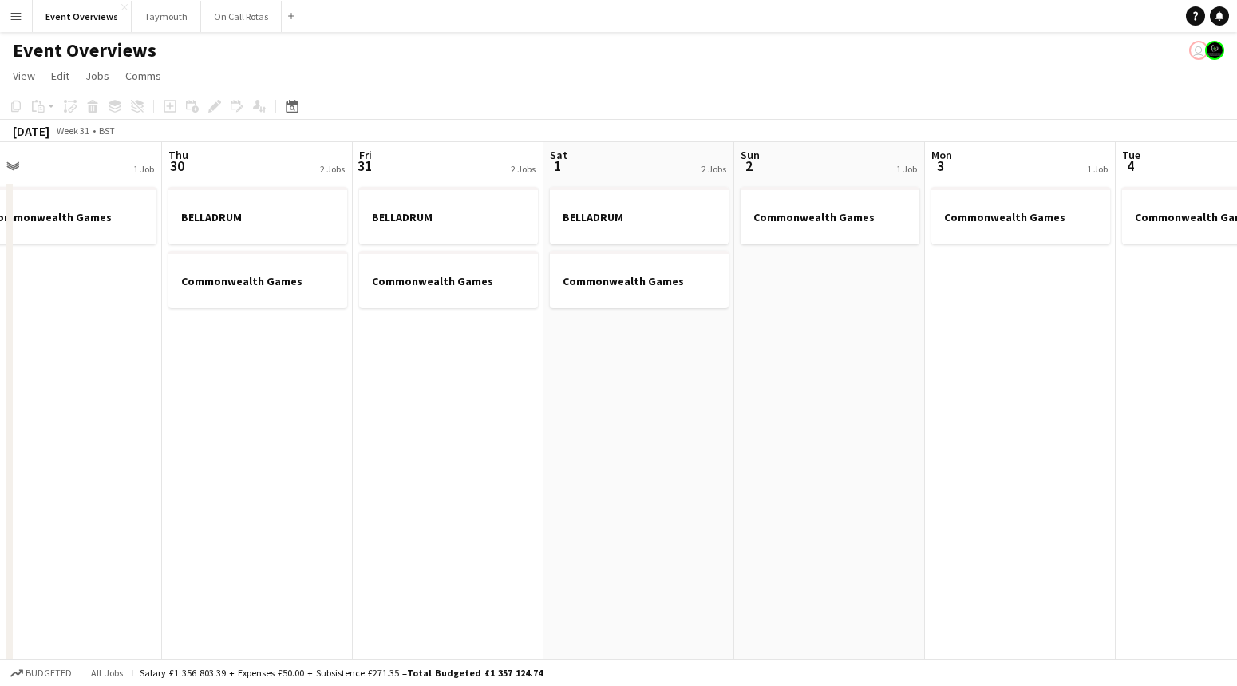
click at [1107, 306] on app-calendar-viewport "Mon 27 1 Job Tue 28 1 Job Wed 29 1 Job Thu 30 2 Jobs Fri 31 2 Jobs Sat 1 2 Jobs…" at bounding box center [618, 606] width 1237 height 928
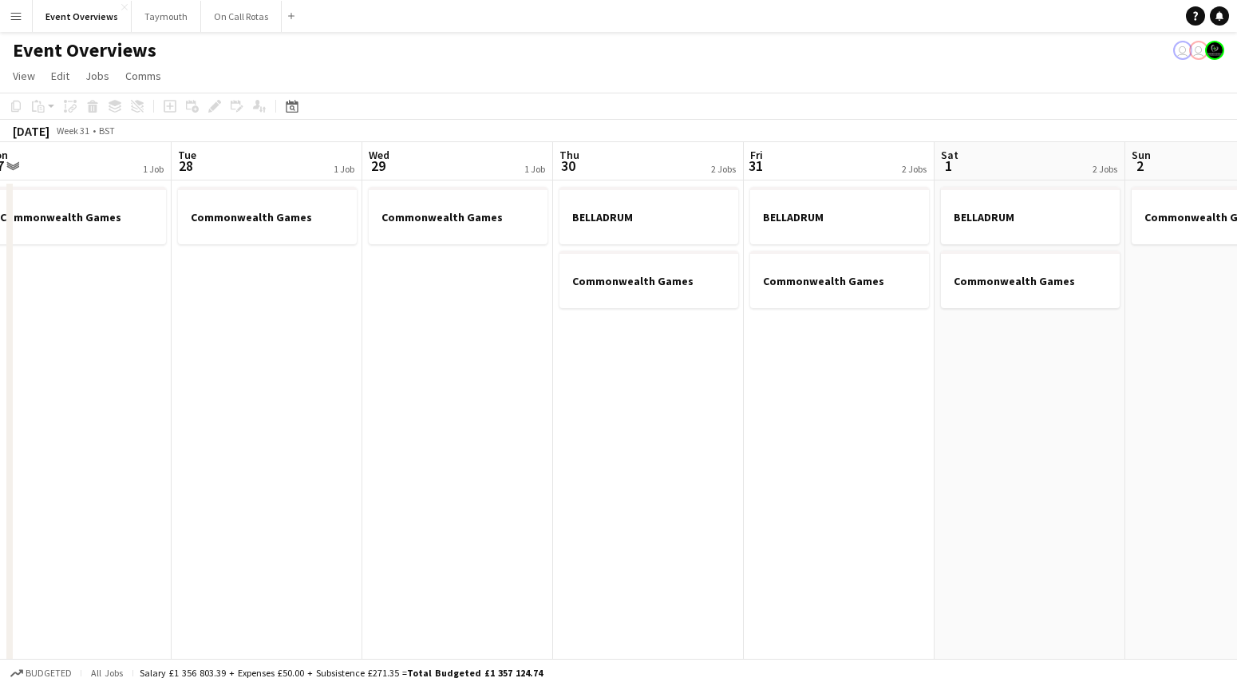
click at [804, 346] on app-date-cell "BELLADRUM Commonwealth Games" at bounding box center [839, 625] width 191 height 890
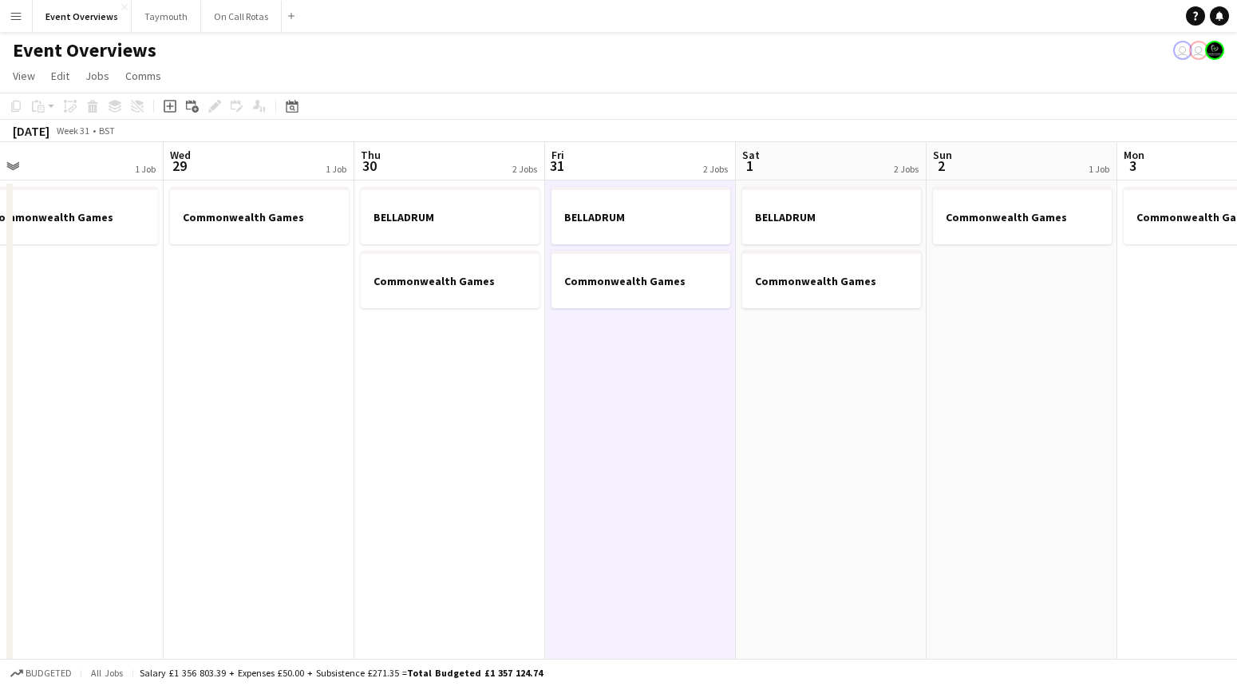
drag, startPoint x: 890, startPoint y: 351, endPoint x: 726, endPoint y: 369, distance: 164.5
click at [726, 369] on app-calendar-viewport "Sat 25 1 Job Sun 26 1 Job Mon 27 1 Job Tue 28 1 Job Wed 29 1 Job Thu 30 2 Jobs …" at bounding box center [618, 606] width 1237 height 928
drag, startPoint x: 937, startPoint y: 370, endPoint x: 927, endPoint y: 375, distance: 11.8
click at [935, 370] on app-date-cell "Commonwealth Games" at bounding box center [1022, 625] width 191 height 890
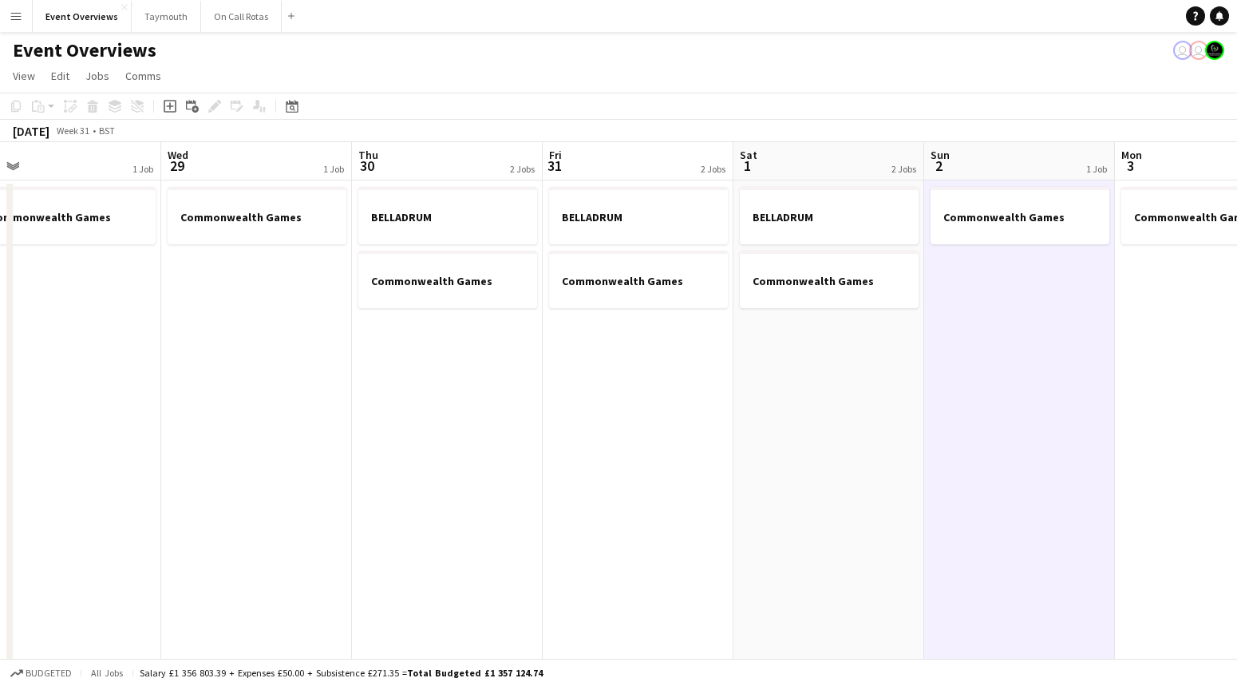
click at [987, 355] on app-date-cell "Commonwealth Games" at bounding box center [1019, 625] width 191 height 890
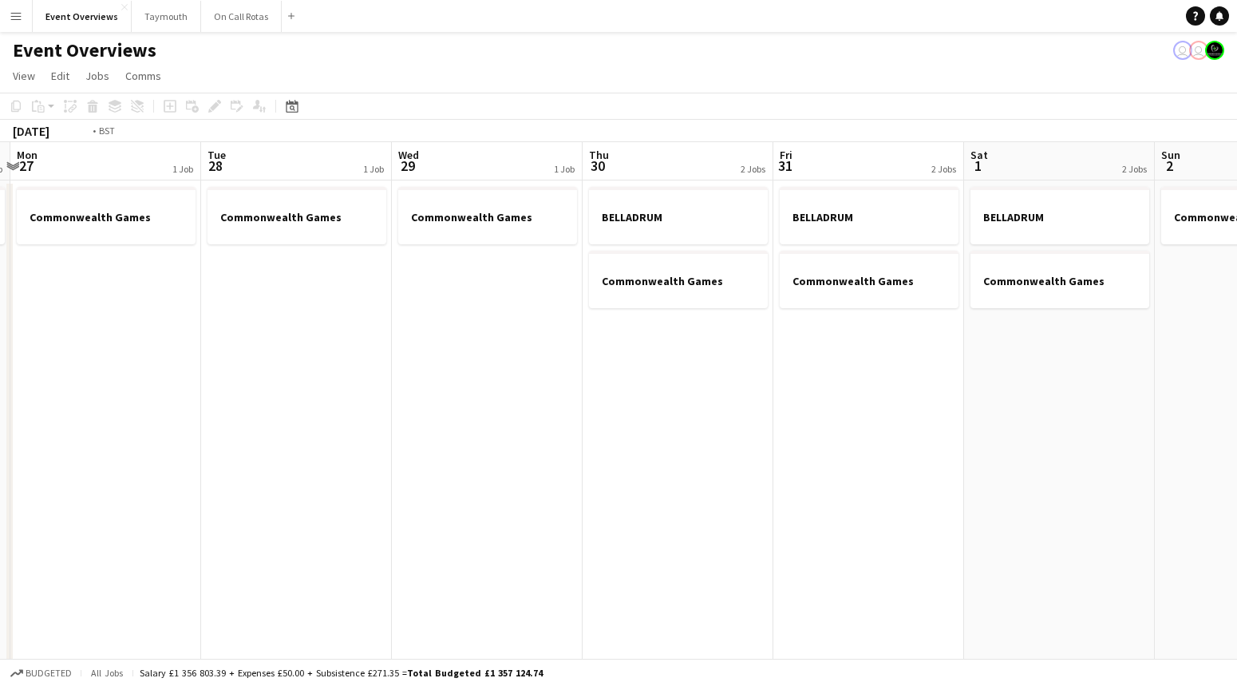
drag, startPoint x: 650, startPoint y: 439, endPoint x: 1226, endPoint y: 362, distance: 580.6
click at [1227, 361] on app-calendar-viewport "Sat 25 1 Job Sun 26 1 Job Mon 27 1 Job Tue 28 1 Job Wed 29 1 Job Thu 30 2 Jobs …" at bounding box center [618, 606] width 1237 height 928
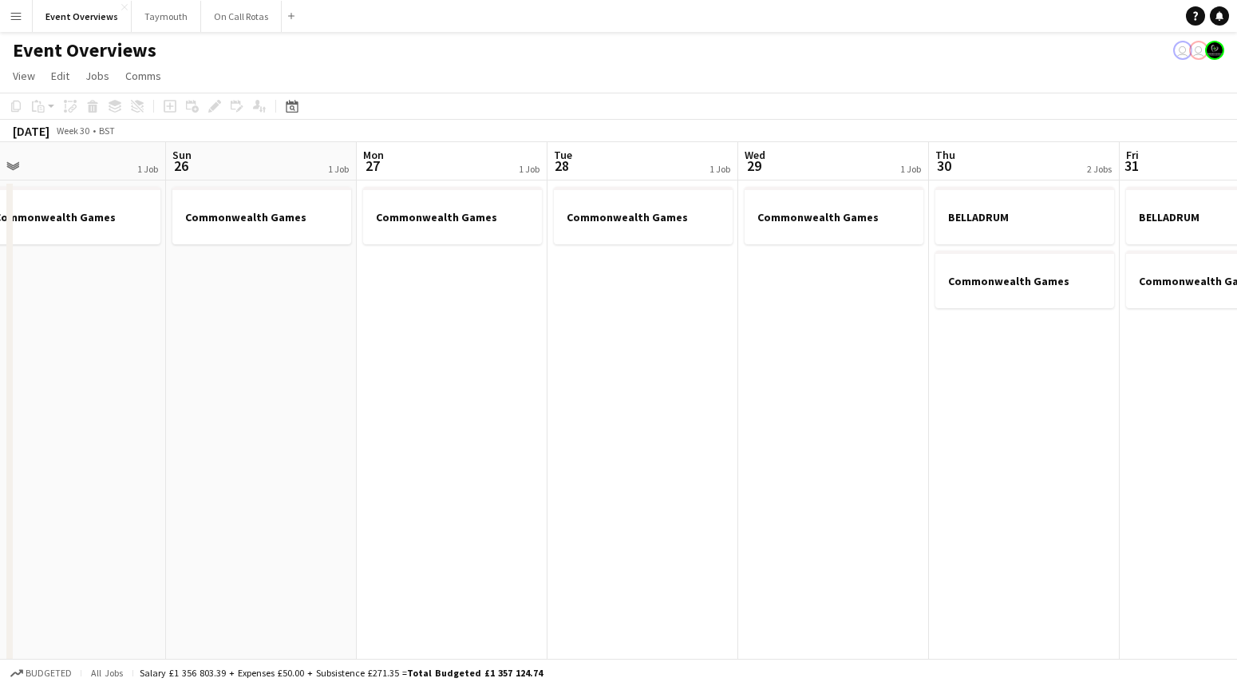
scroll to position [0, 406]
